Goal: Check status

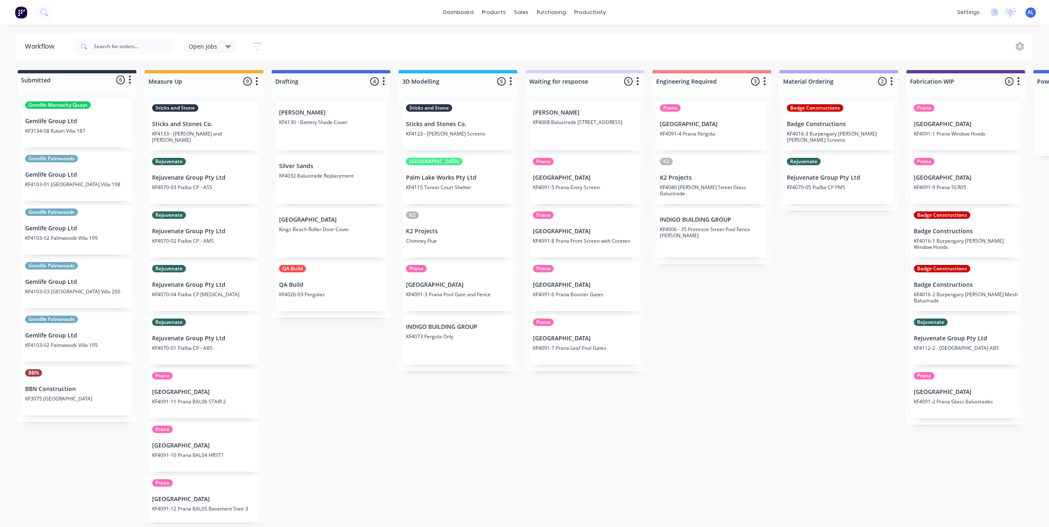
scroll to position [2, 82]
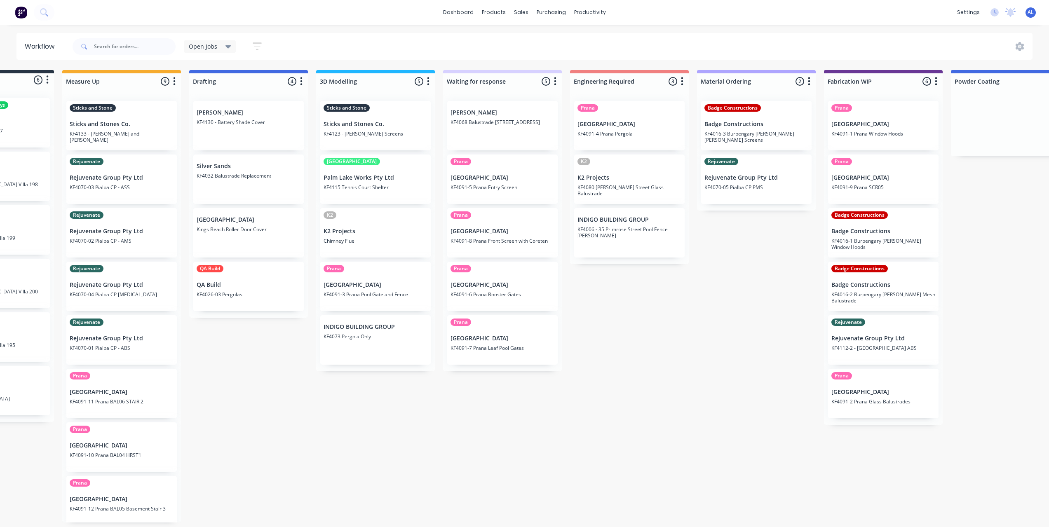
click at [462, 445] on div "Submitted 6 Status colour #273444 hex #273444 Save Cancel Summaries Total order…" at bounding box center [897, 296] width 1972 height 452
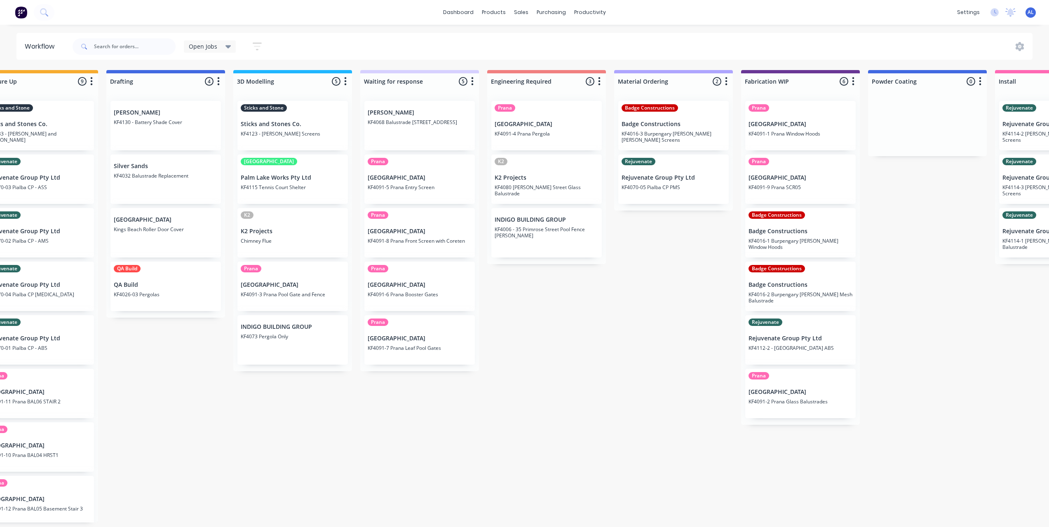
scroll to position [0, 165]
click at [407, 408] on div "Submitted 6 Status colour #273444 hex #273444 Save Cancel Summaries Total order…" at bounding box center [815, 296] width 1972 height 452
click at [606, 332] on div "Submitted 6 Status colour #273444 hex #273444 Save Cancel Summaries Total order…" at bounding box center [815, 296] width 1972 height 452
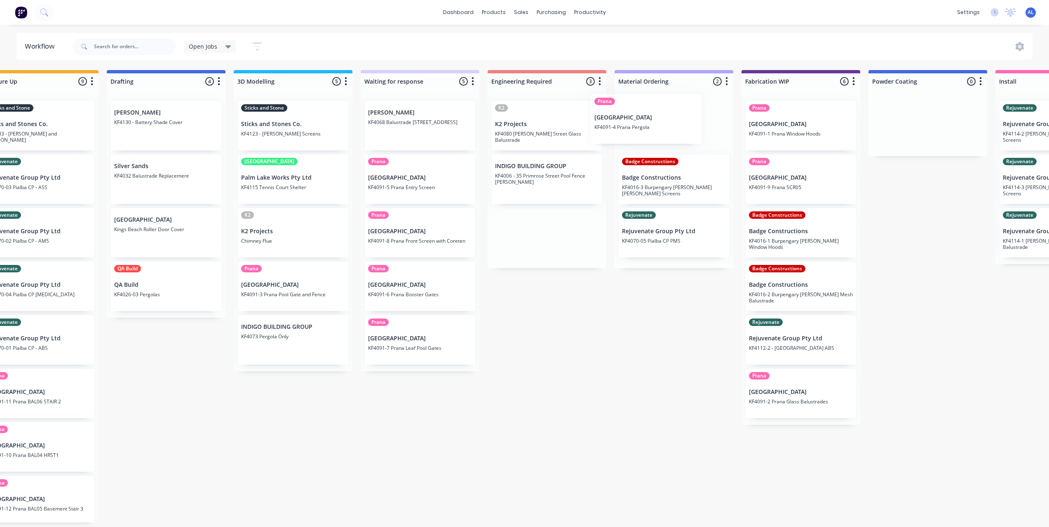
drag, startPoint x: 524, startPoint y: 134, endPoint x: 626, endPoint y: 128, distance: 102.0
click at [626, 128] on div "Submitted 6 Status colour #273444 hex #273444 Save Cancel Summaries Total order…" at bounding box center [815, 296] width 1972 height 452
click at [620, 296] on div "Submitted 6 Status colour #273444 hex #273444 Save Cancel Summaries Total order…" at bounding box center [815, 296] width 1972 height 452
click at [591, 435] on div "Submitted 6 Status colour #273444 hex #273444 Save Cancel Summaries Total order…" at bounding box center [815, 296] width 1972 height 452
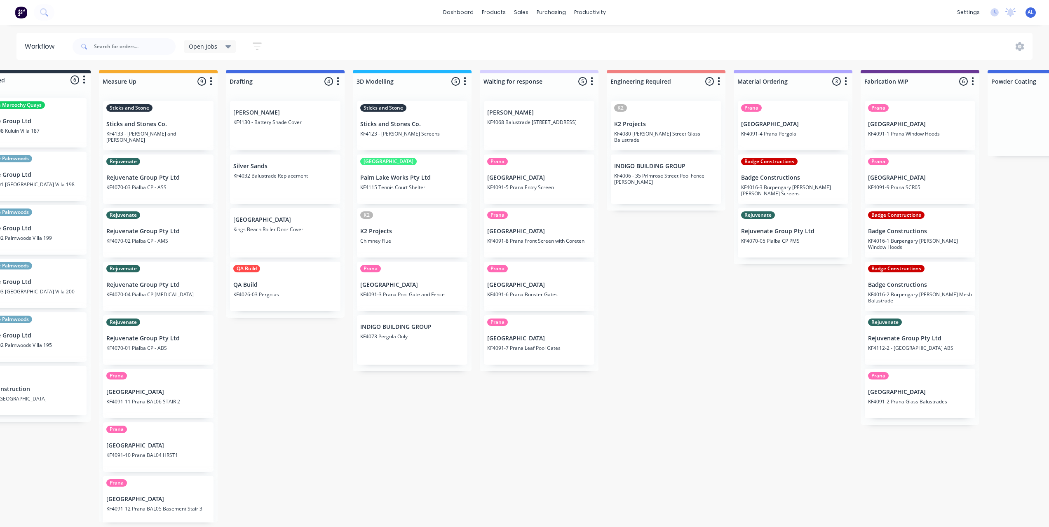
scroll to position [0, 0]
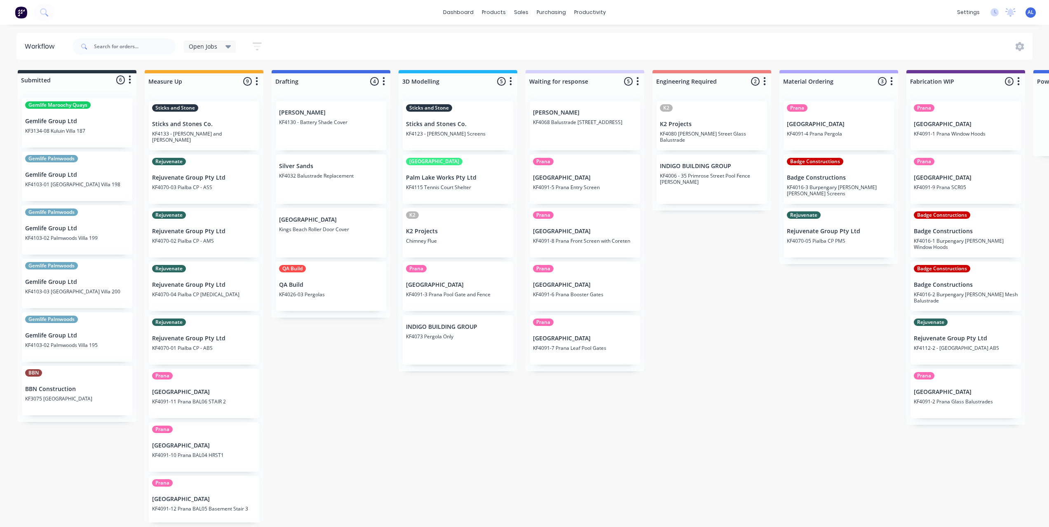
click at [394, 506] on div "Submitted 6 Status colour #273444 hex #273444 Save Cancel Summaries Total order…" at bounding box center [980, 296] width 1972 height 452
click at [378, 455] on div "Submitted 6 Status colour #273444 hex #273444 Save Cancel Summaries Total order…" at bounding box center [980, 296] width 1972 height 452
click at [492, 463] on div "Submitted 6 Status colour #273444 hex #273444 Save Cancel Summaries Total order…" at bounding box center [980, 296] width 1972 height 452
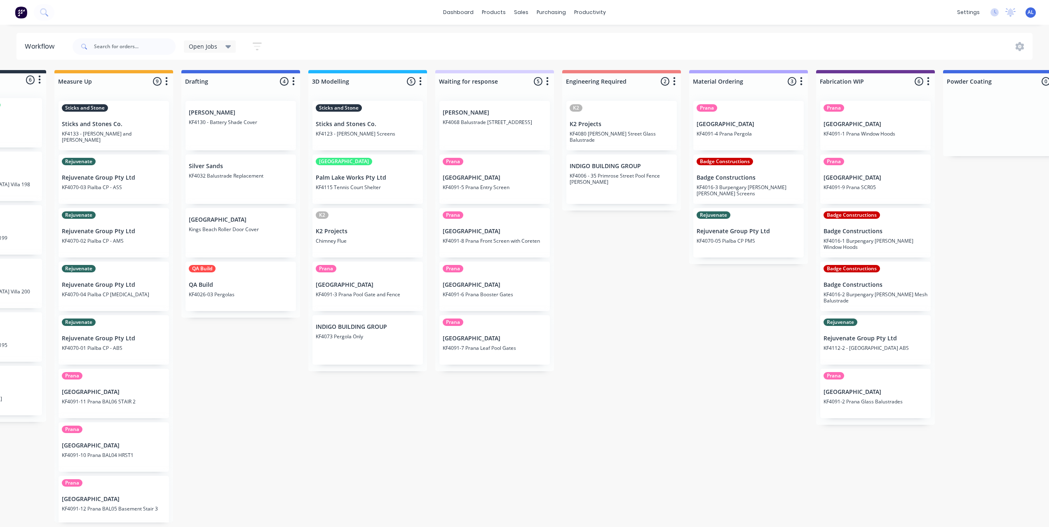
scroll to position [0, 99]
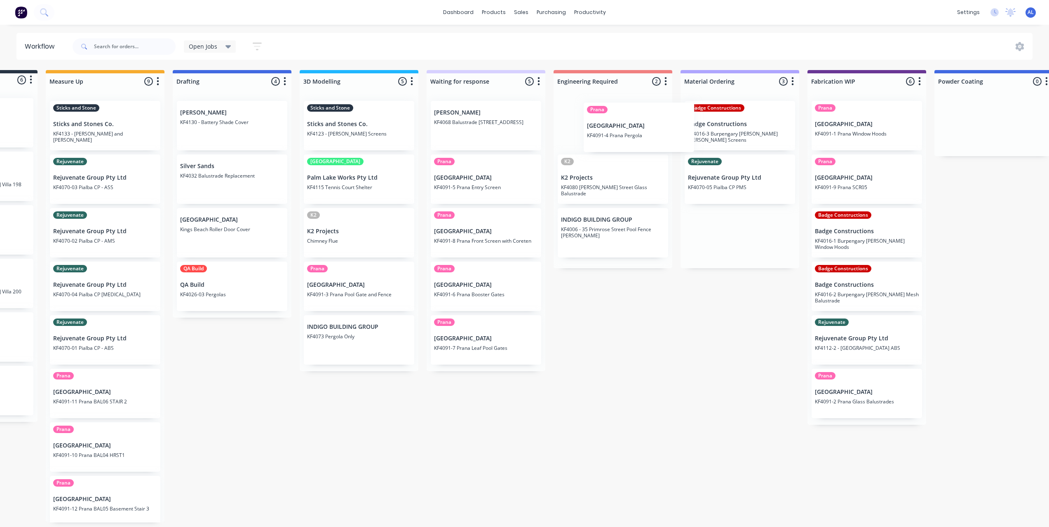
drag, startPoint x: 744, startPoint y: 139, endPoint x: 640, endPoint y: 141, distance: 103.9
click at [640, 141] on div "Submitted 6 Status colour #273444 hex #273444 Save Cancel Summaries Total order…" at bounding box center [881, 296] width 1972 height 452
click at [622, 295] on div "Submitted 6 Status colour #273444 hex #273444 Save Cancel Summaries Total order…" at bounding box center [881, 296] width 1972 height 452
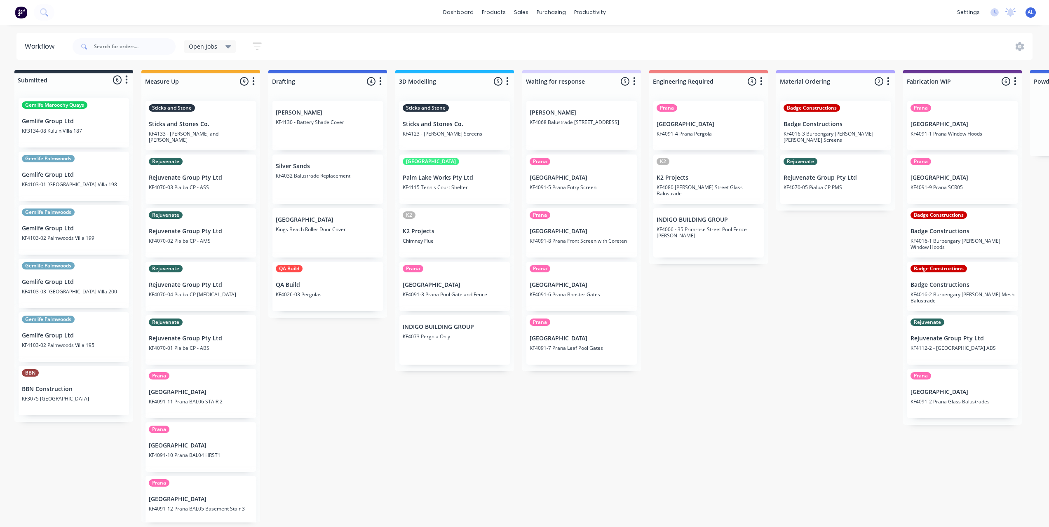
scroll to position [0, 0]
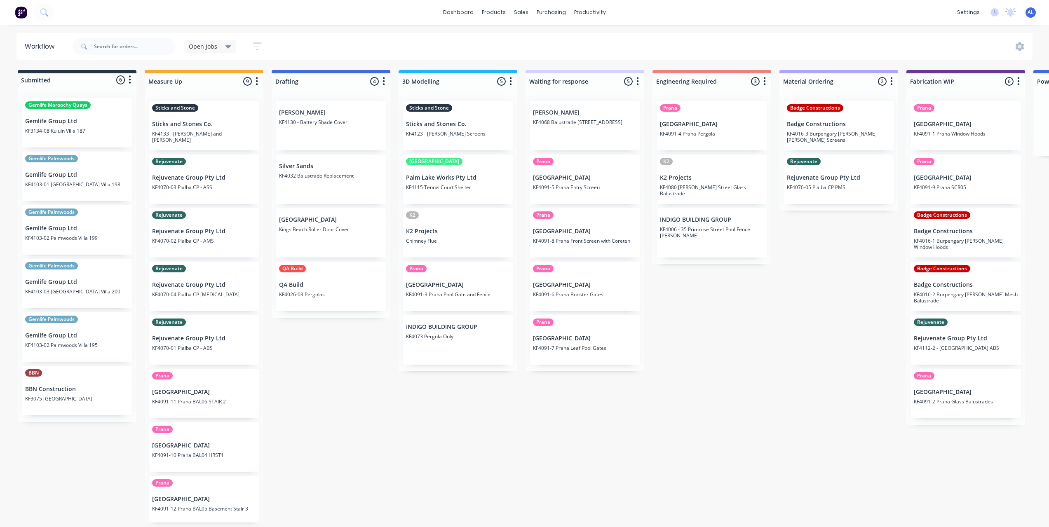
click at [398, 396] on div "Submitted 6 Status colour #273444 hex #273444 Save Cancel Summaries Total order…" at bounding box center [980, 296] width 1972 height 452
click at [477, 431] on div "Submitted 6 Status colour #273444 hex #273444 Save Cancel Summaries Total order…" at bounding box center [980, 296] width 1972 height 452
click at [415, 396] on div "Submitted 6 Status colour #273444 hex #273444 Save Cancel Summaries Total order…" at bounding box center [980, 296] width 1972 height 452
click at [464, 394] on div "Submitted 6 Status colour #273444 hex #273444 Save Cancel Summaries Total order…" at bounding box center [980, 296] width 1972 height 452
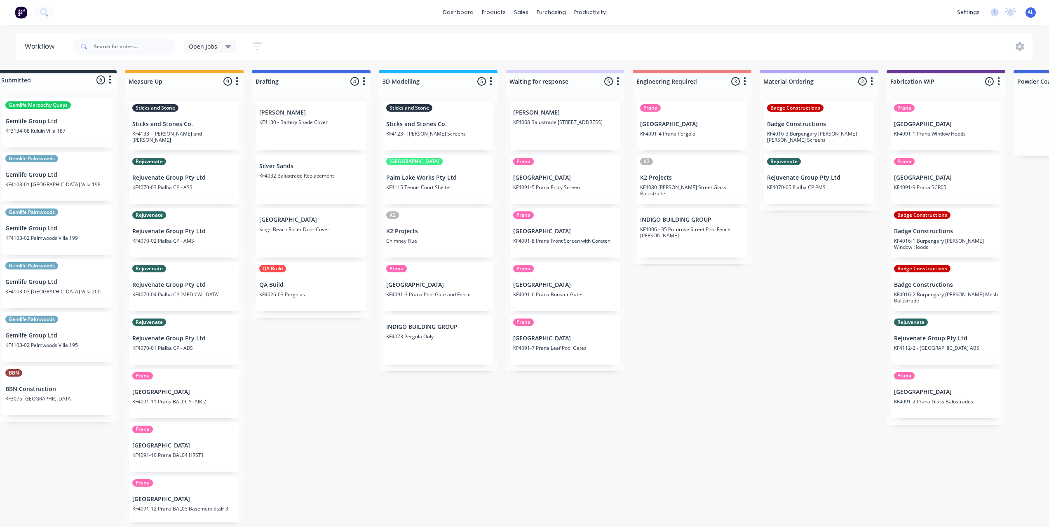
scroll to position [0, 16]
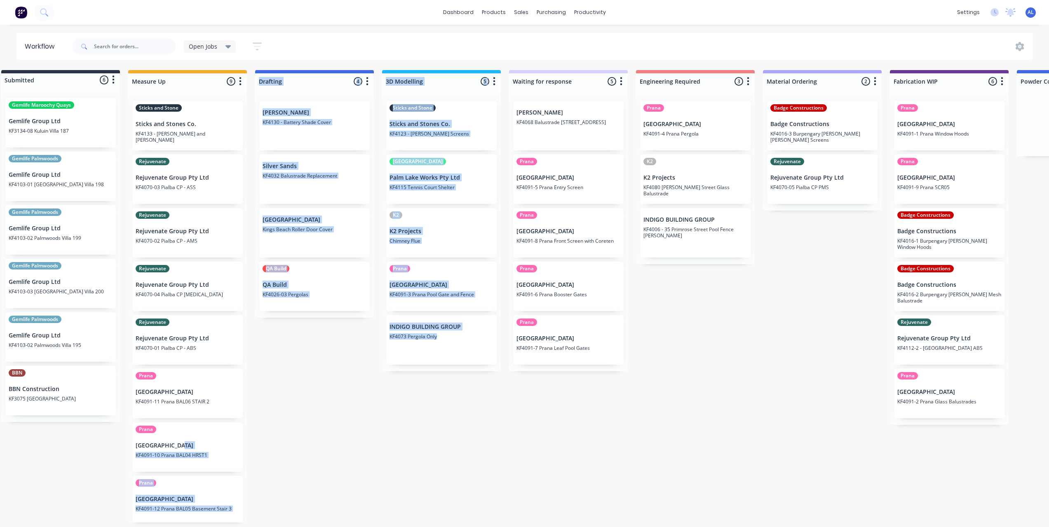
click at [335, 449] on div "Submitted 6 Status colour #273444 hex #273444 Save Cancel Summaries Total order…" at bounding box center [963, 296] width 1972 height 452
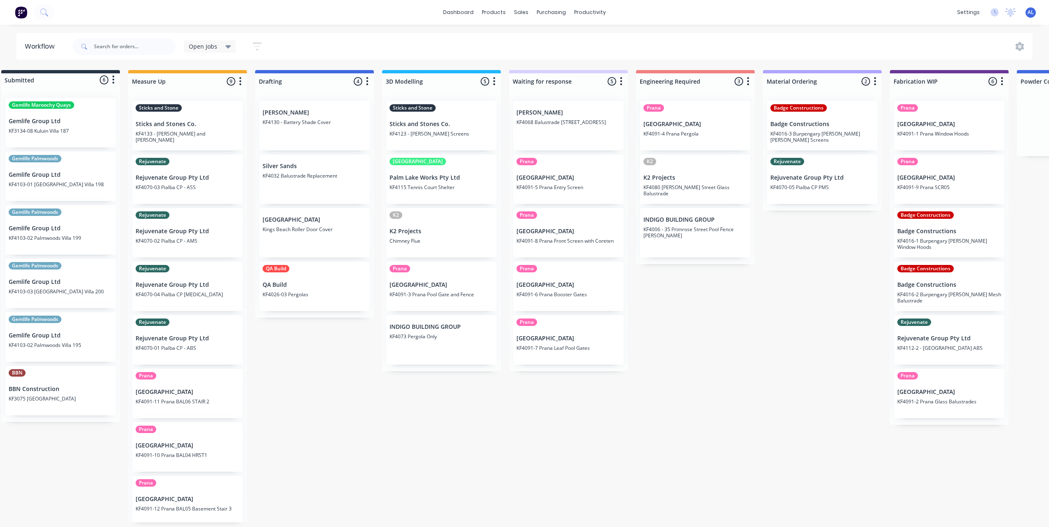
drag, startPoint x: 679, startPoint y: 351, endPoint x: 690, endPoint y: 358, distance: 13.1
click at [679, 351] on div "Submitted 6 Status colour #273444 hex #273444 Save Cancel Summaries Total order…" at bounding box center [963, 296] width 1972 height 452
click at [707, 522] on div "Submitted 6 Status colour #273444 hex #273444 Save Cancel Summaries Total order…" at bounding box center [963, 296] width 1972 height 452
click at [670, 448] on div "Submitted 6 Status colour #273444 hex #273444 Save Cancel Summaries Total order…" at bounding box center [963, 296] width 1972 height 452
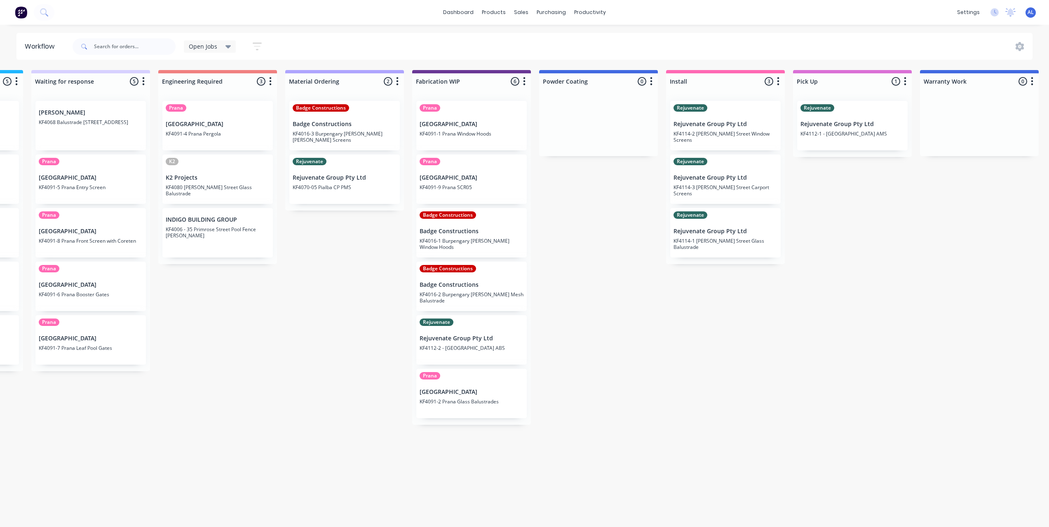
scroll to position [0, 495]
click at [632, 390] on div "Submitted 6 Status colour #273444 hex #273444 Save Cancel Summaries Total order…" at bounding box center [485, 296] width 1972 height 452
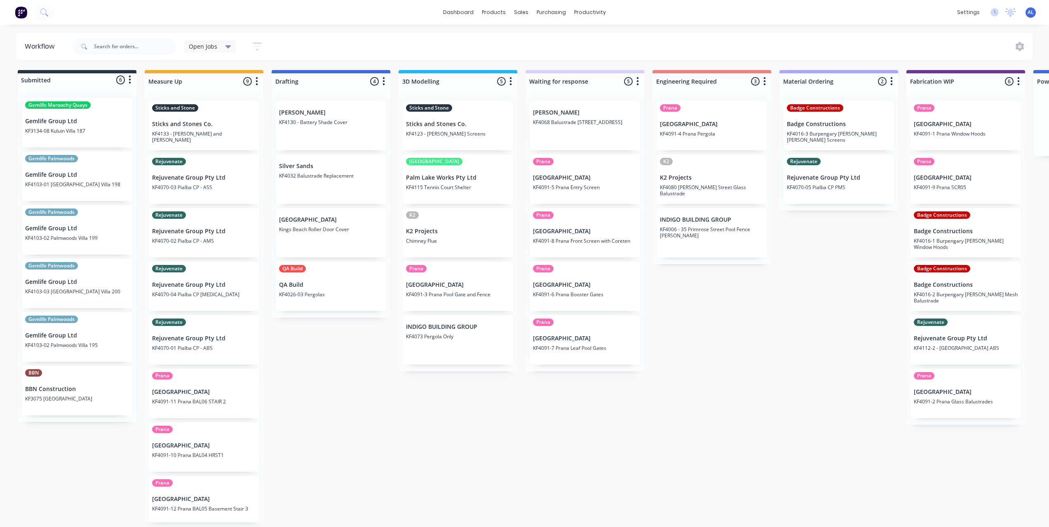
click at [726, 353] on div "Submitted 6 Status colour #273444 hex #273444 Save Cancel Summaries Total order…" at bounding box center [980, 296] width 1972 height 452
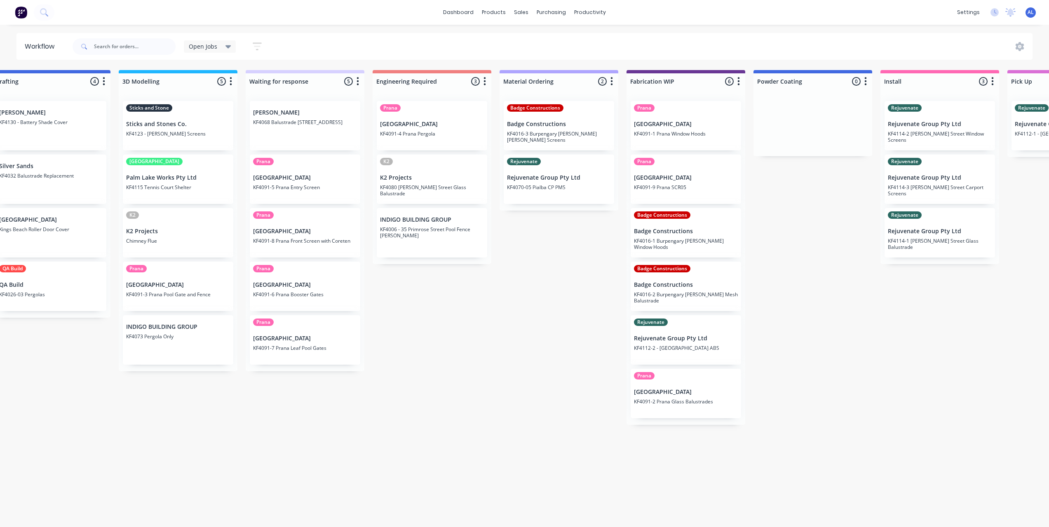
scroll to position [0, 280]
